Goal: Information Seeking & Learning: Learn about a topic

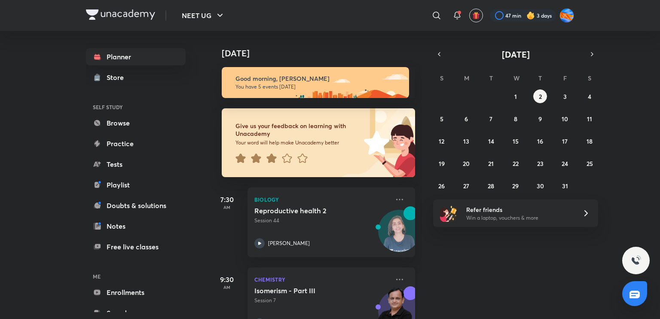
click at [317, 299] on p "Session 7" at bounding box center [322, 301] width 135 height 8
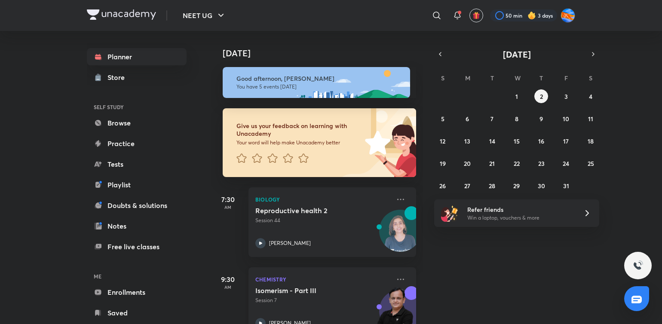
click at [303, 300] on p "Session 7" at bounding box center [322, 301] width 135 height 8
